Goal: Transaction & Acquisition: Purchase product/service

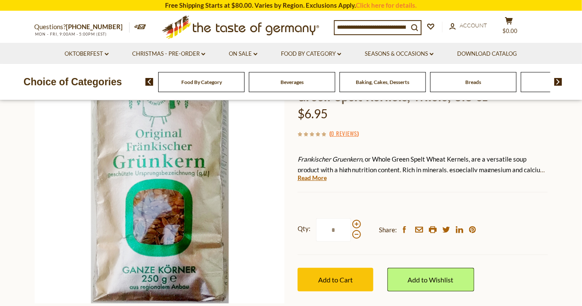
scroll to position [128, 0]
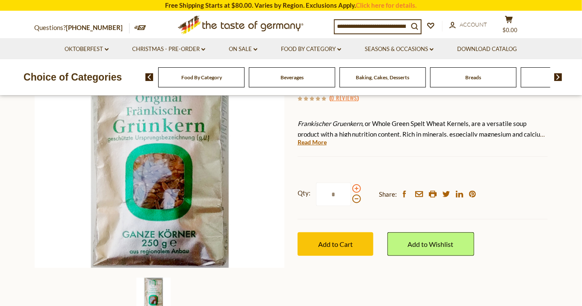
click at [356, 193] on span at bounding box center [357, 188] width 9 height 9
click at [351, 206] on input "*" at bounding box center [333, 194] width 35 height 24
click at [356, 193] on span at bounding box center [357, 188] width 9 height 9
click at [351, 206] on input "*" at bounding box center [333, 194] width 35 height 24
click at [356, 193] on span at bounding box center [357, 188] width 9 height 9
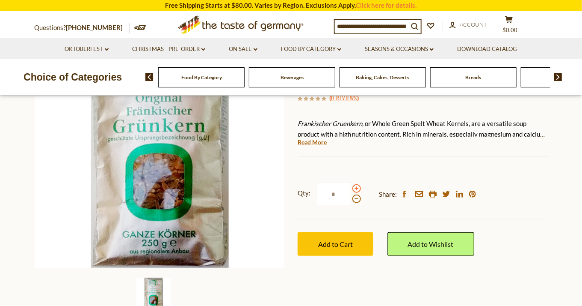
click at [351, 206] on input "*" at bounding box center [333, 194] width 35 height 24
click at [356, 193] on span at bounding box center [357, 188] width 9 height 9
click at [351, 206] on input "*" at bounding box center [333, 194] width 35 height 24
click at [356, 193] on span at bounding box center [357, 188] width 9 height 9
click at [351, 206] on input "*" at bounding box center [333, 194] width 35 height 24
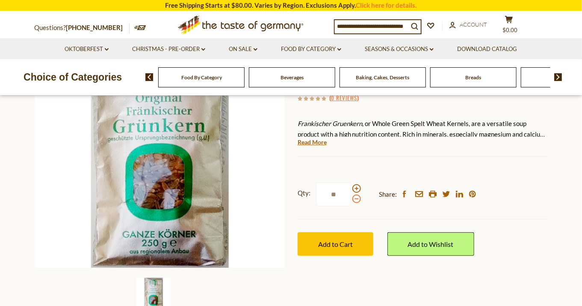
click at [357, 203] on span at bounding box center [357, 198] width 9 height 9
click at [351, 206] on input "**" at bounding box center [333, 194] width 35 height 24
type input "*"
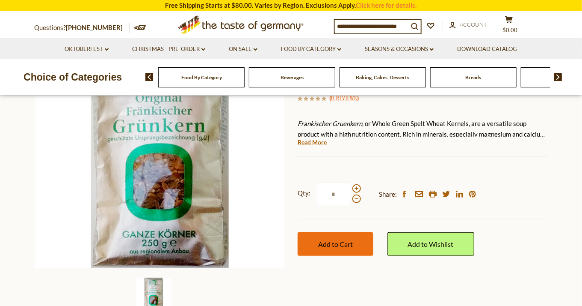
click at [353, 255] on button "Add to Cart" at bounding box center [336, 244] width 76 height 24
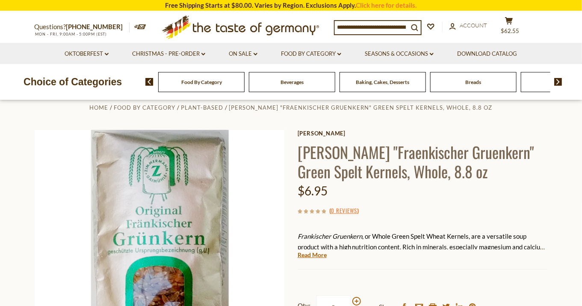
scroll to position [0, 0]
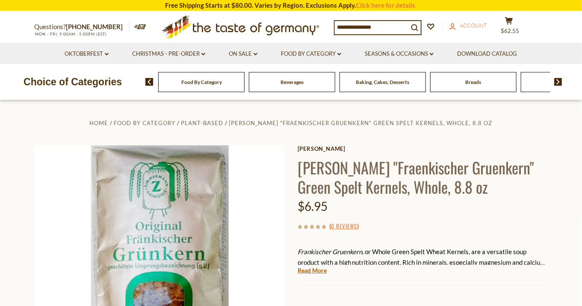
click at [480, 25] on span "Account" at bounding box center [473, 25] width 27 height 7
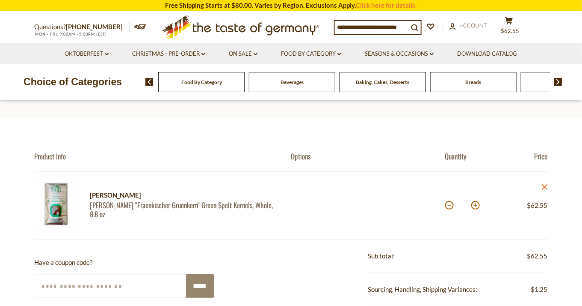
scroll to position [86, 0]
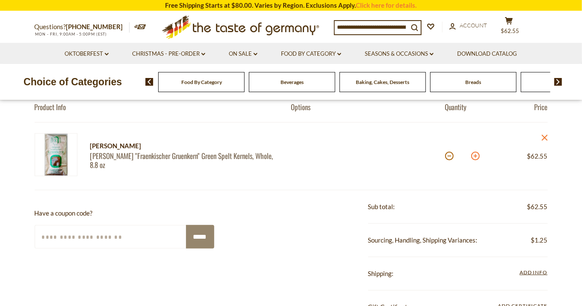
click at [476, 156] on button at bounding box center [476, 155] width 9 height 9
type input "**"
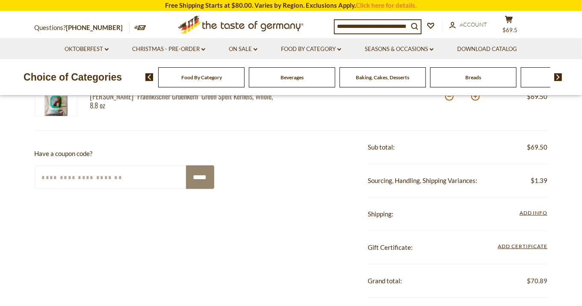
scroll to position [128, 0]
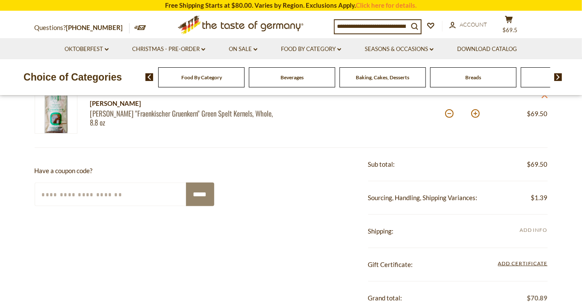
click at [528, 226] on span "Add Info" at bounding box center [534, 229] width 28 height 6
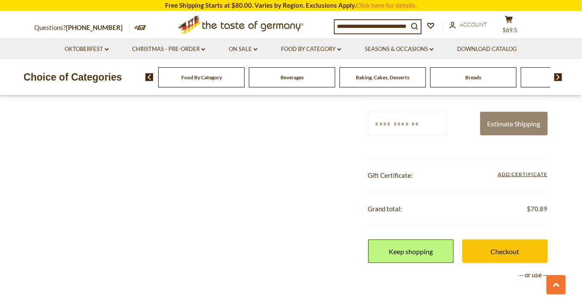
scroll to position [342, 0]
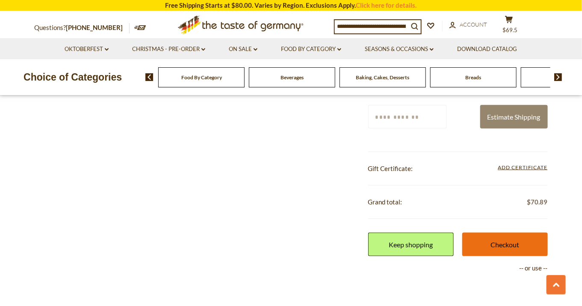
click at [517, 242] on link "Checkout" at bounding box center [506, 244] width 86 height 24
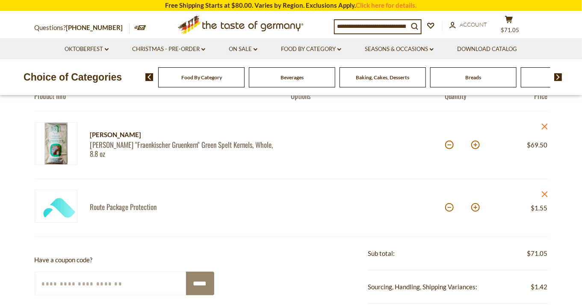
scroll to position [86, 0]
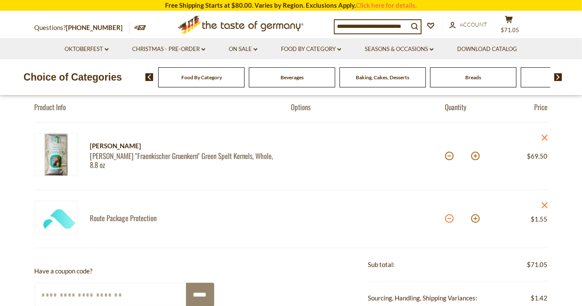
click at [450, 220] on button at bounding box center [450, 218] width 9 height 9
type input "*"
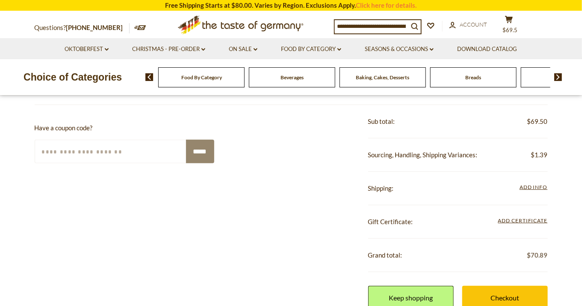
scroll to position [171, 0]
click at [481, 295] on link "Checkout" at bounding box center [506, 297] width 86 height 24
